Goal: Navigation & Orientation: Find specific page/section

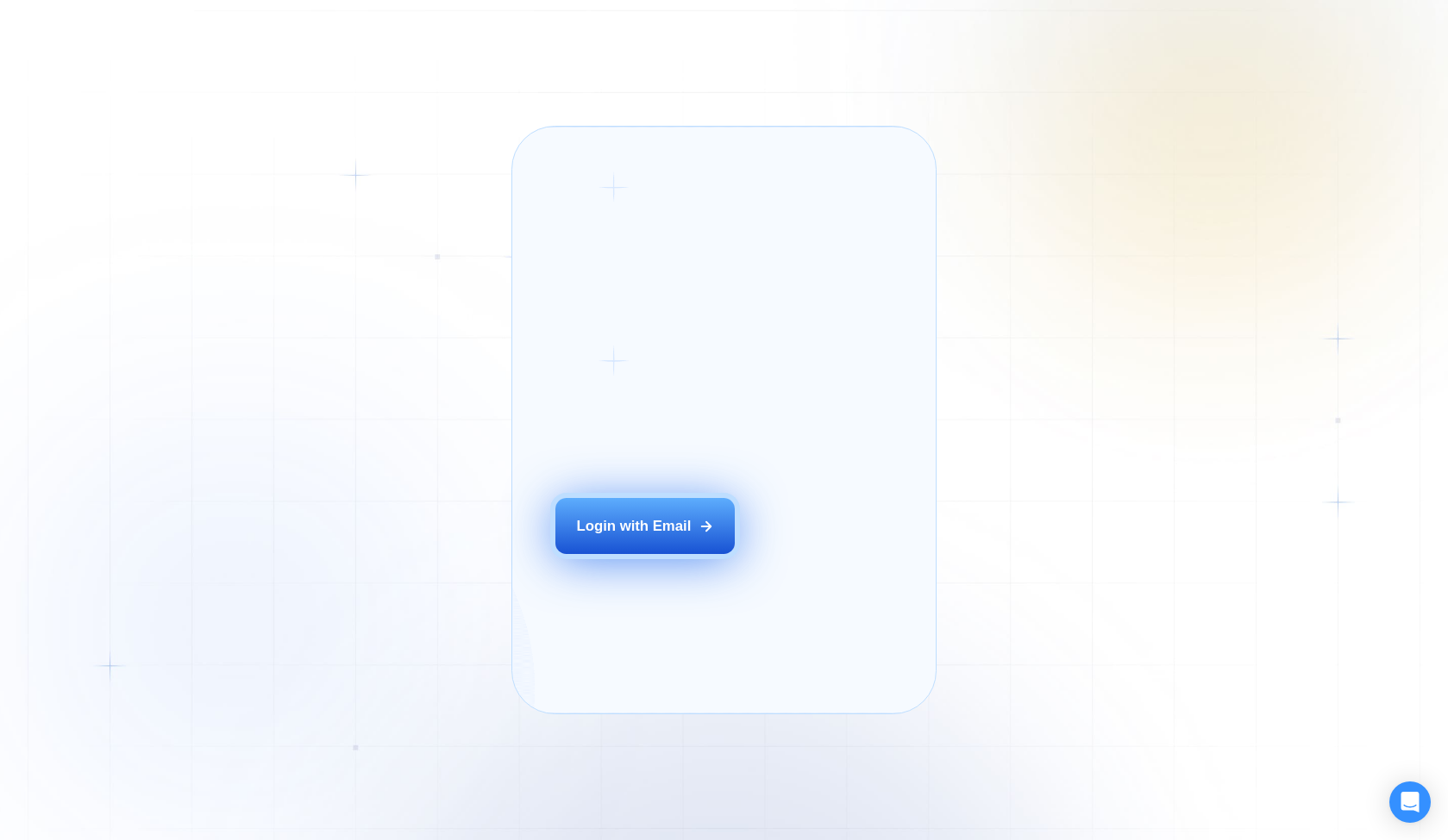
click at [690, 536] on div "Login with Email" at bounding box center [634, 526] width 114 height 20
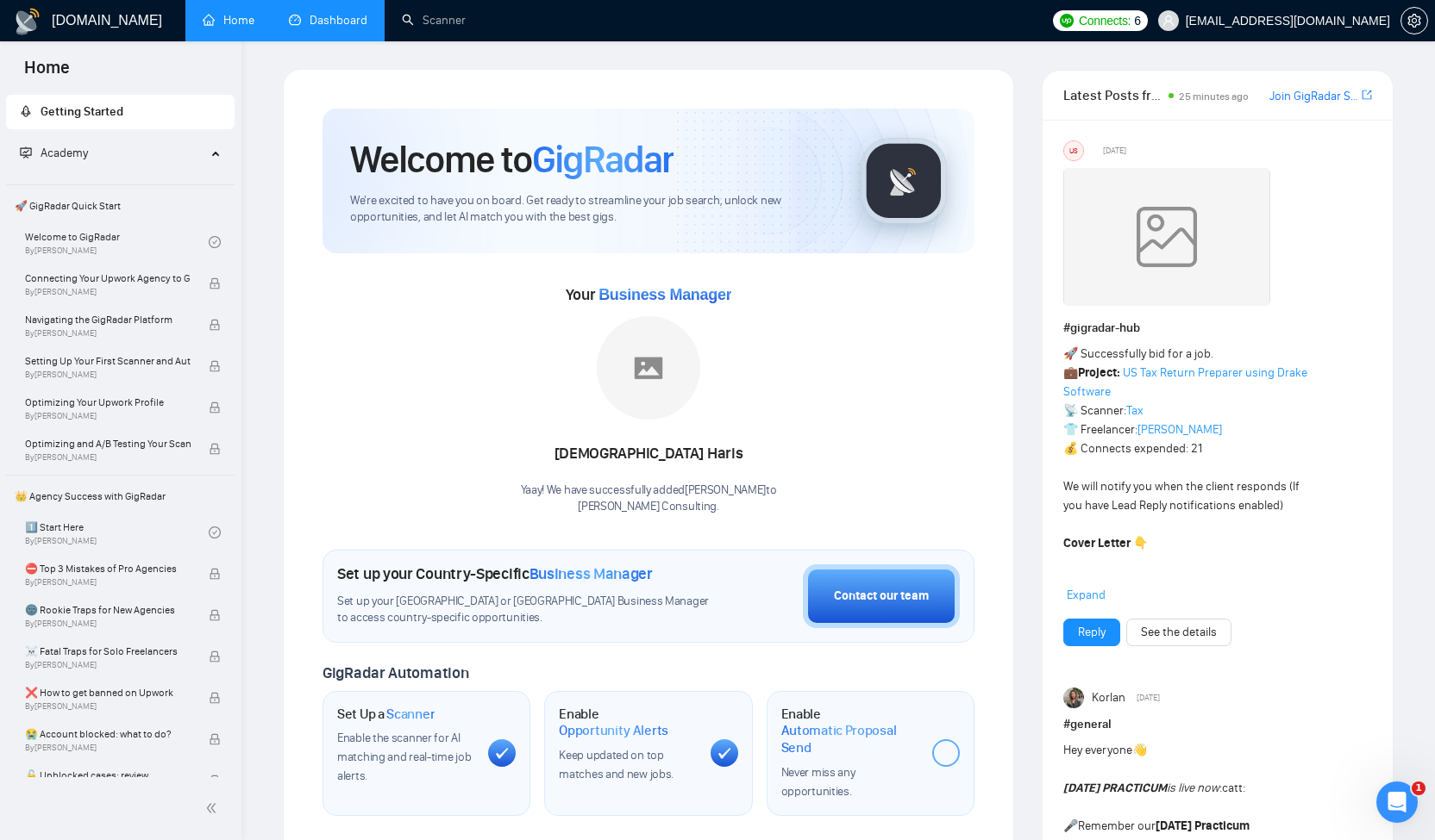
click at [322, 22] on link "Dashboard" at bounding box center [328, 21] width 79 height 15
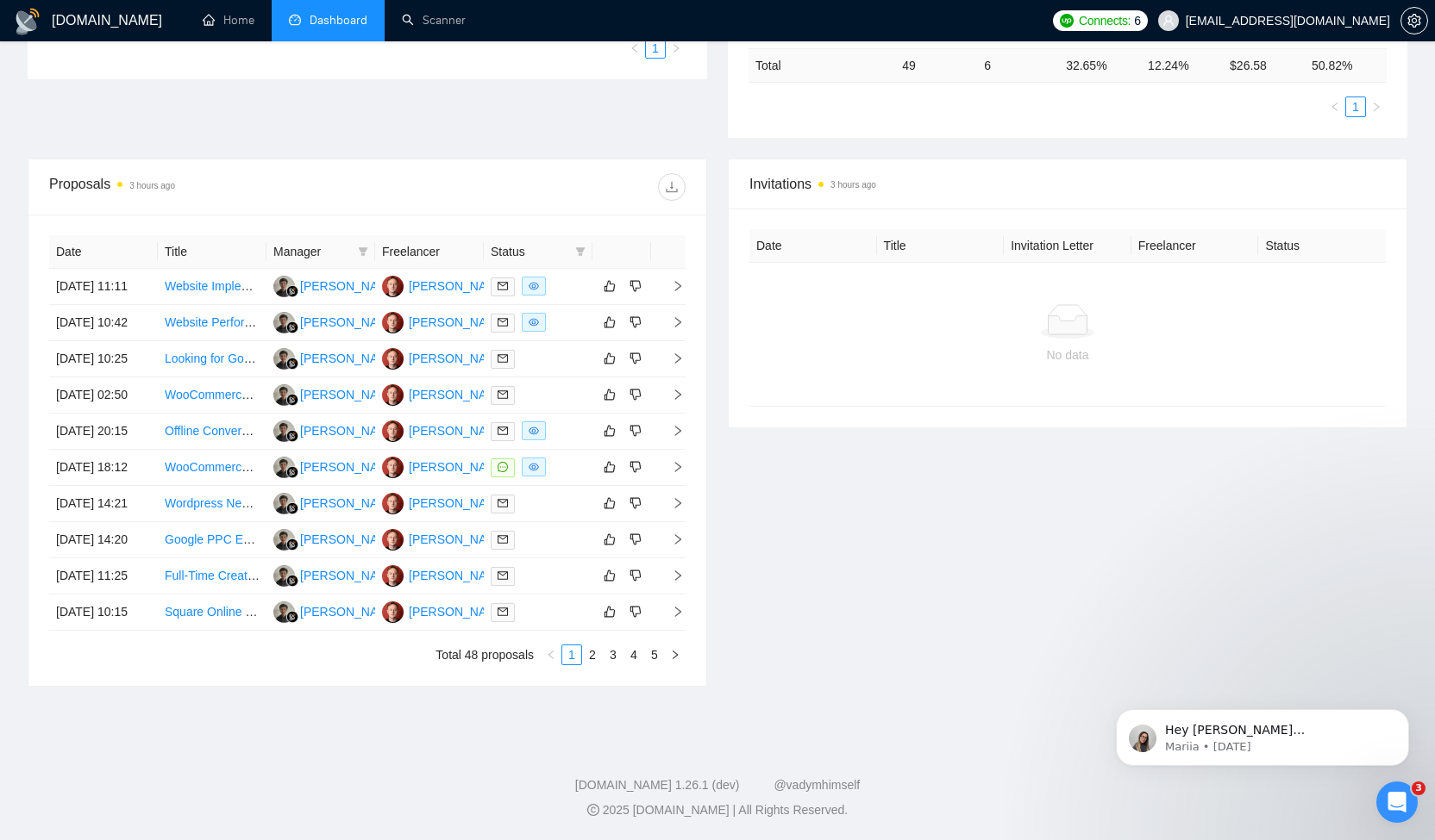
scroll to position [542, 0]
click at [674, 660] on icon "right" at bounding box center [674, 654] width 10 height 10
